Goal: Find contact information: Find contact information

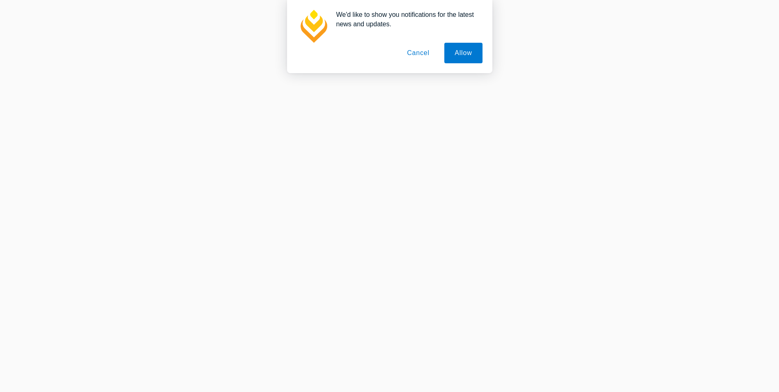
click at [459, 52] on button "Allow" at bounding box center [463, 53] width 38 height 21
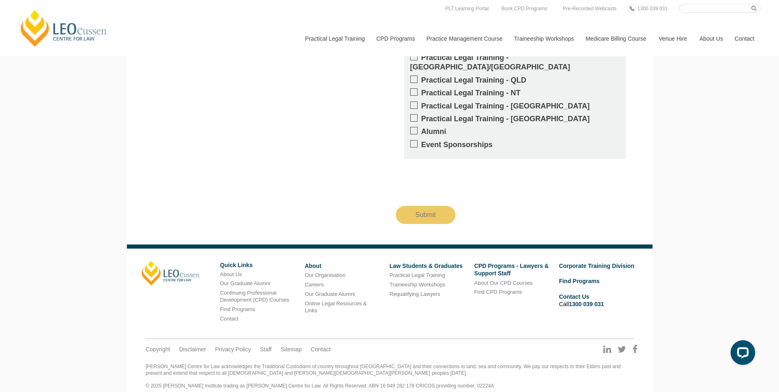
click at [747, 40] on link "Contact" at bounding box center [744, 38] width 32 height 35
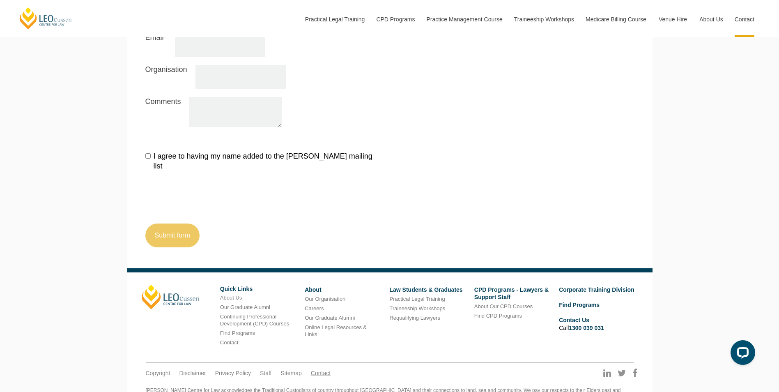
click at [327, 369] on link "Contact" at bounding box center [321, 372] width 20 height 7
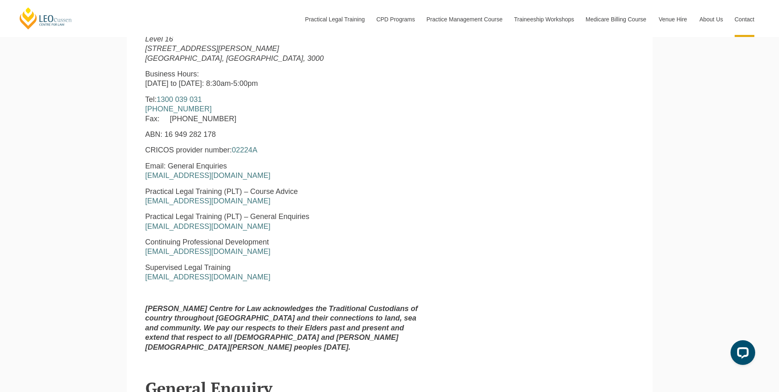
scroll to position [411, 0]
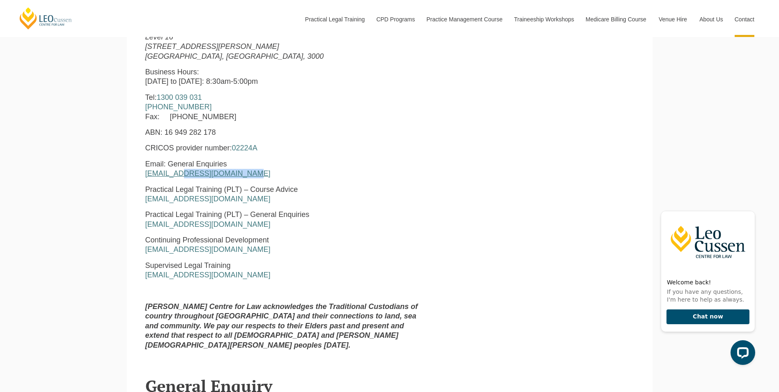
drag, startPoint x: 249, startPoint y: 174, endPoint x: 177, endPoint y: 175, distance: 72.3
click at [177, 175] on p "Email: General Enquiries enquiries@leocussen.edu.au" at bounding box center [285, 168] width 280 height 19
copy link "@leocussen.edu.au"
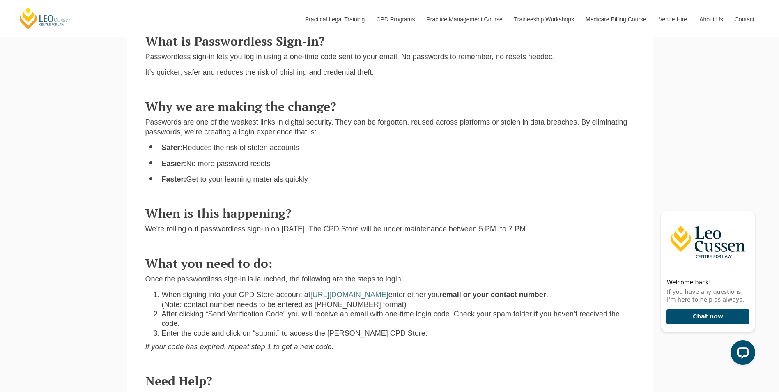
scroll to position [513, 0]
